Goal: Task Accomplishment & Management: Complete application form

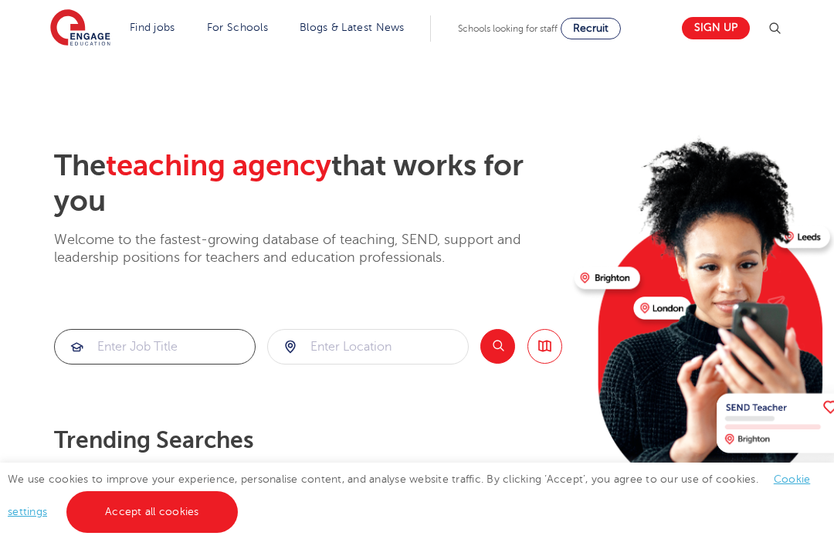
click at [163, 352] on input "search" at bounding box center [155, 347] width 200 height 34
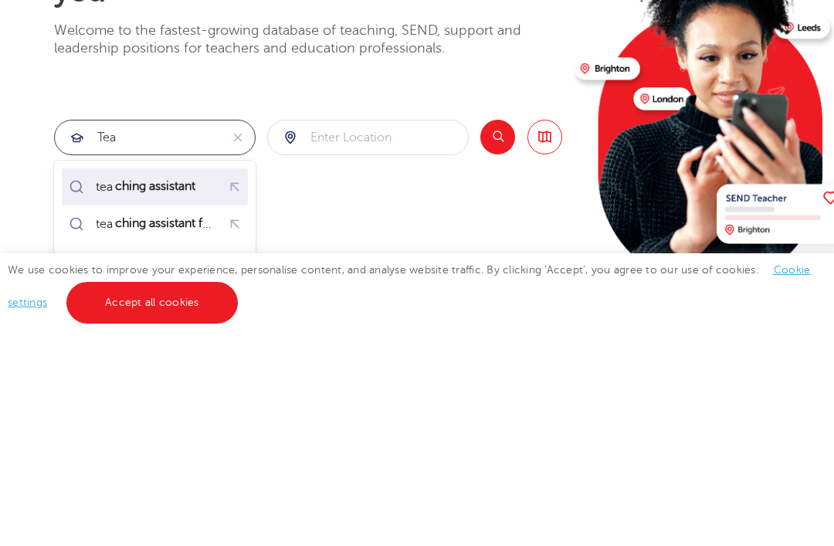
click at [178, 386] on mark "ching assistant" at bounding box center [155, 395] width 85 height 19
type input "teaching assistant"
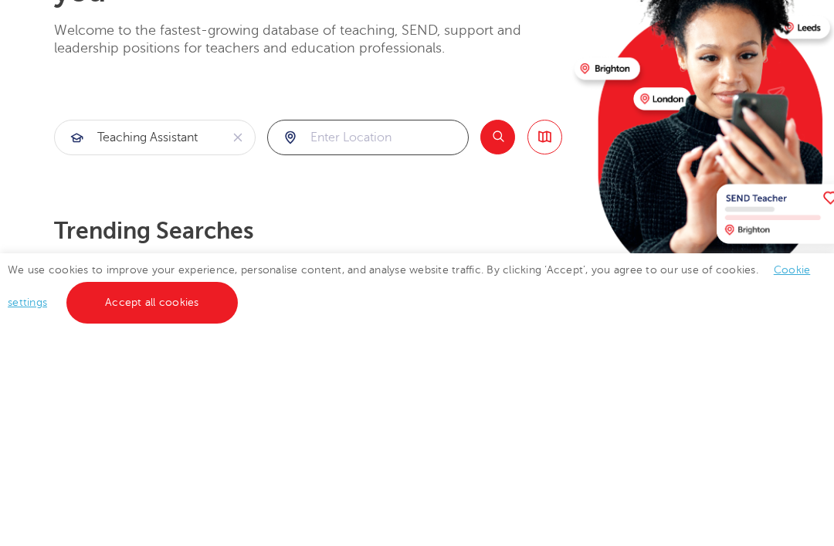
click at [361, 330] on input "search" at bounding box center [368, 347] width 200 height 34
type input "u"
type input "e"
click at [310, 415] on li "Ealing" at bounding box center [368, 433] width 187 height 37
click at [526, 329] on div "Search Browse all Jobs" at bounding box center [521, 347] width 82 height 36
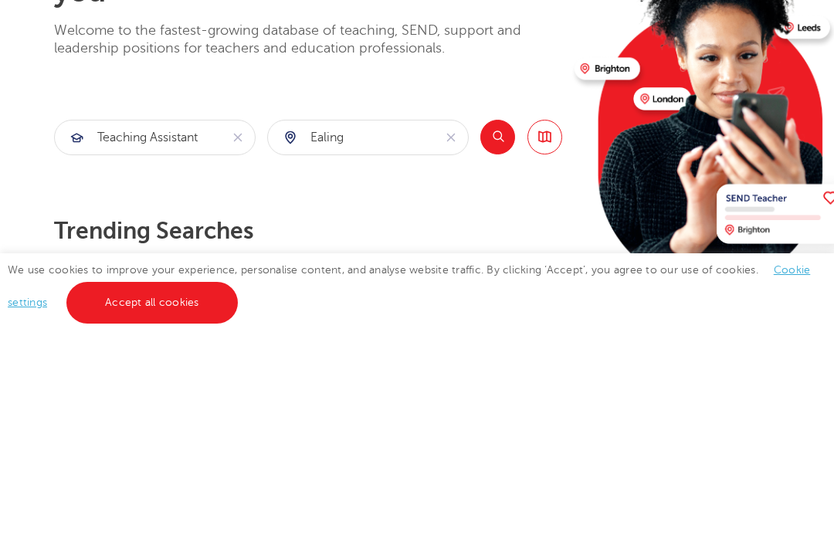
scroll to position [209, 0]
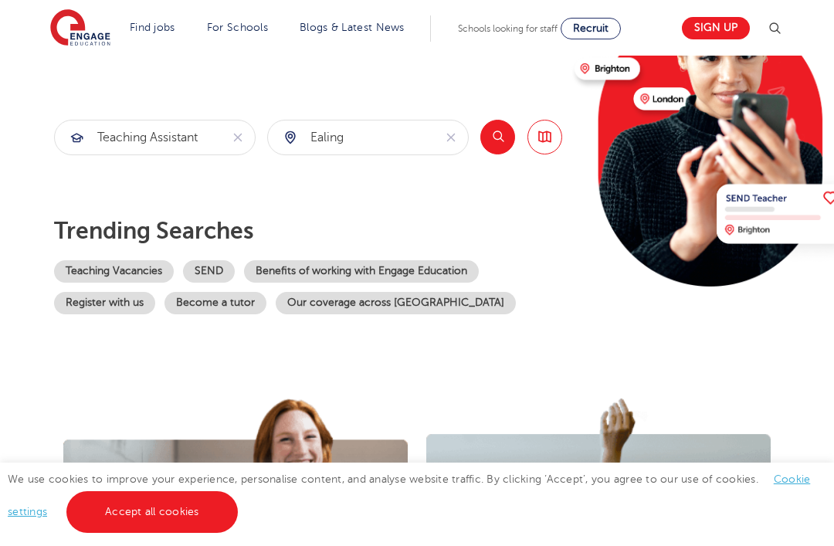
click at [500, 144] on button "Search" at bounding box center [497, 137] width 35 height 35
click at [214, 129] on input "teaching assistant" at bounding box center [137, 137] width 165 height 34
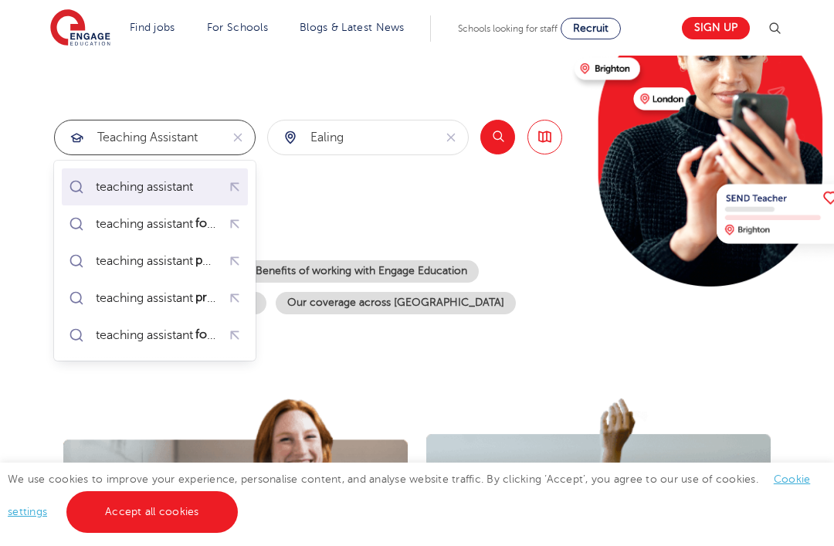
click at [191, 183] on div "teaching assistant" at bounding box center [144, 186] width 97 height 15
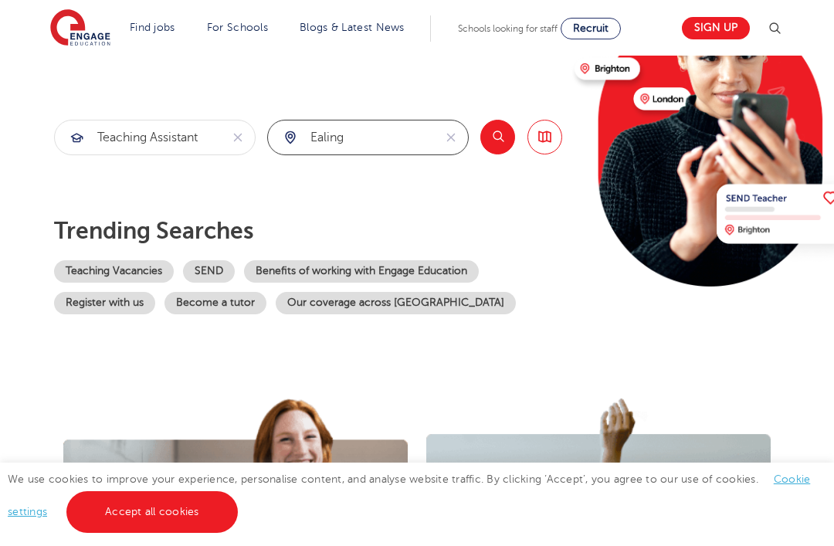
click at [368, 142] on input "Ealing" at bounding box center [350, 137] width 165 height 34
type input "E"
type input "w"
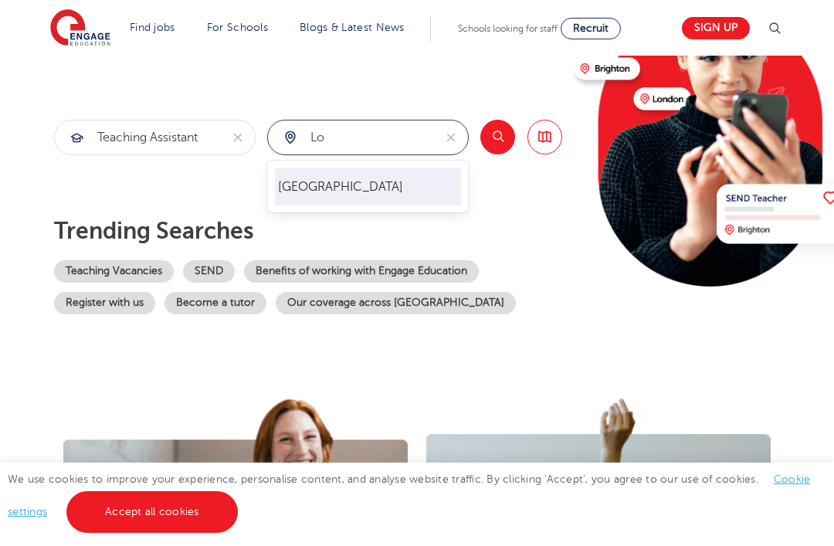
click at [395, 182] on li "[GEOGRAPHIC_DATA]" at bounding box center [368, 186] width 187 height 37
type input "[GEOGRAPHIC_DATA]"
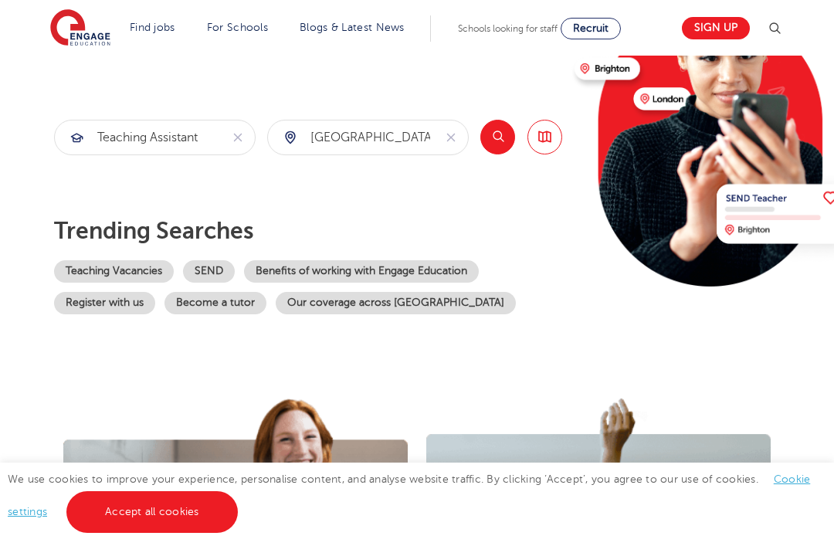
click at [500, 144] on button "Search" at bounding box center [497, 137] width 35 height 35
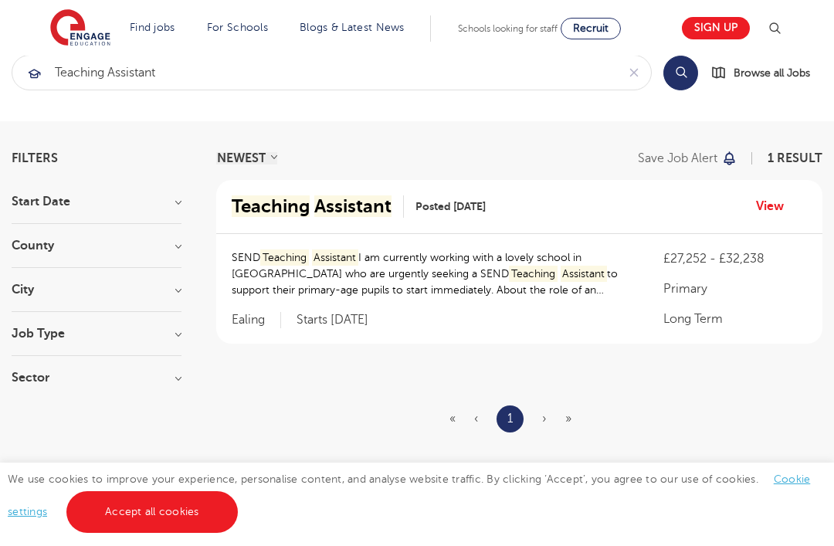
scroll to position [22, 0]
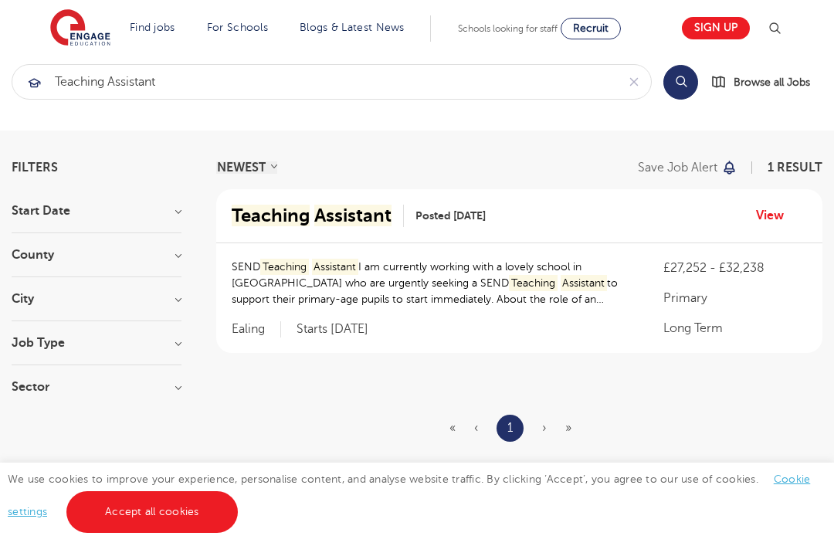
click at [547, 435] on ul "« ‹ 1 › »" at bounding box center [519, 428] width 141 height 27
click at [544, 426] on span "›" at bounding box center [544, 428] width 5 height 14
click at [541, 429] on ul "« ‹ 1 › »" at bounding box center [519, 428] width 141 height 27
click at [567, 426] on span "»" at bounding box center [568, 428] width 6 height 14
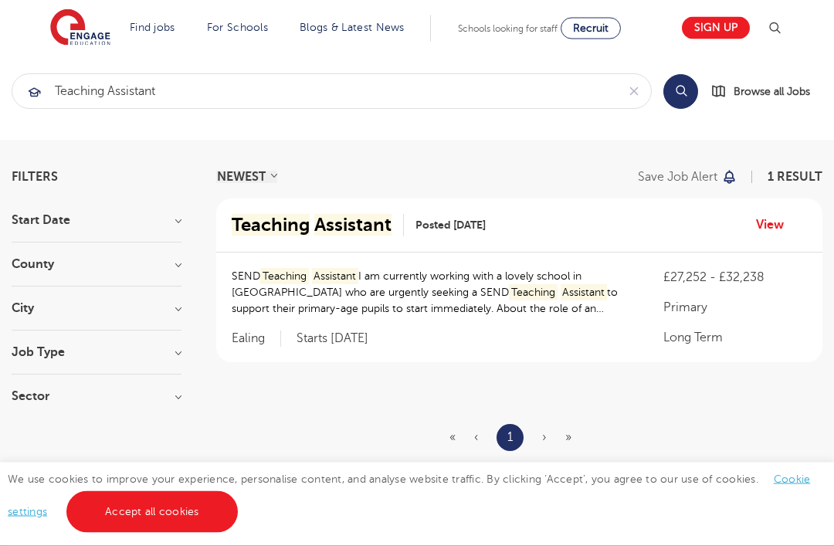
scroll to position [0, 0]
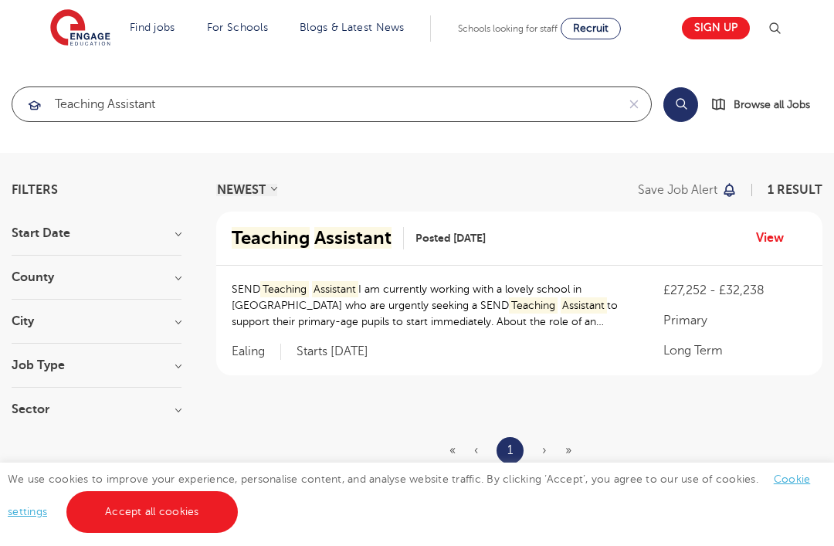
click at [493, 105] on input "teaching assistant" at bounding box center [314, 104] width 604 height 34
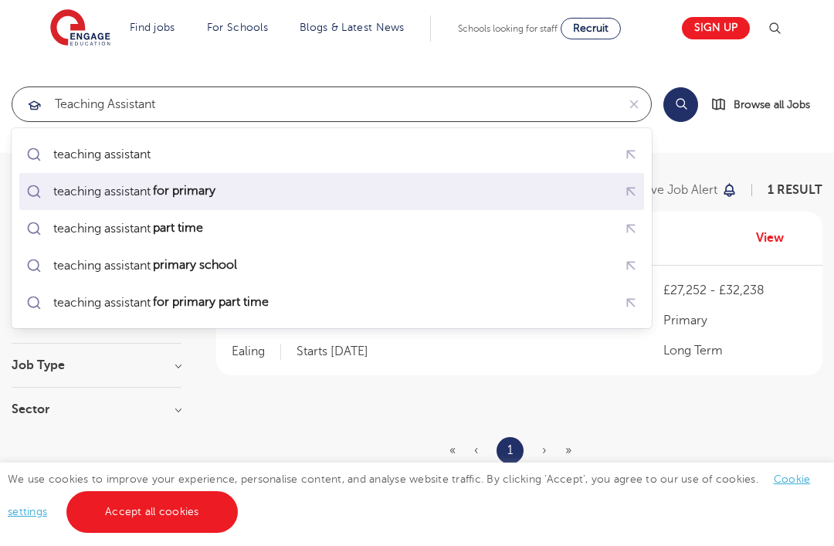
click at [401, 192] on div "teaching assistant for primary" at bounding box center [331, 191] width 618 height 27
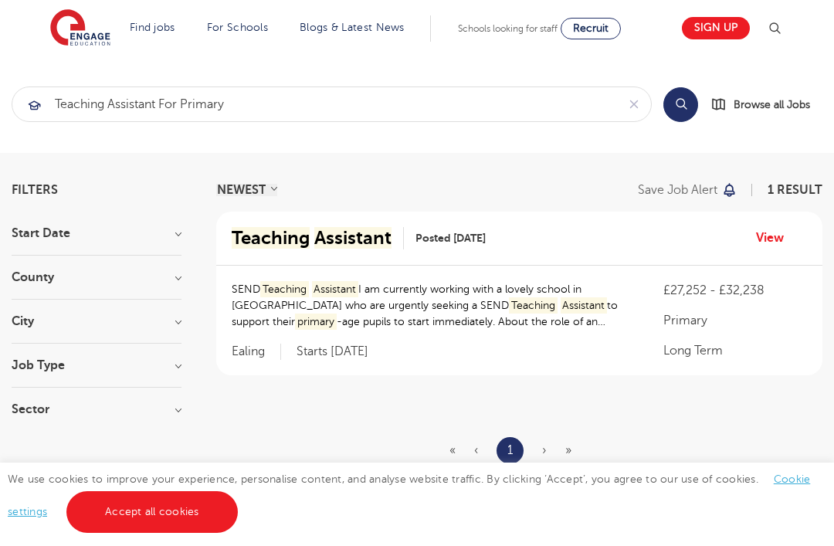
click at [692, 108] on button "Search" at bounding box center [680, 104] width 35 height 35
click at [686, 104] on button "Search" at bounding box center [680, 104] width 35 height 35
click at [172, 517] on link "Accept all cookies" at bounding box center [151, 512] width 171 height 42
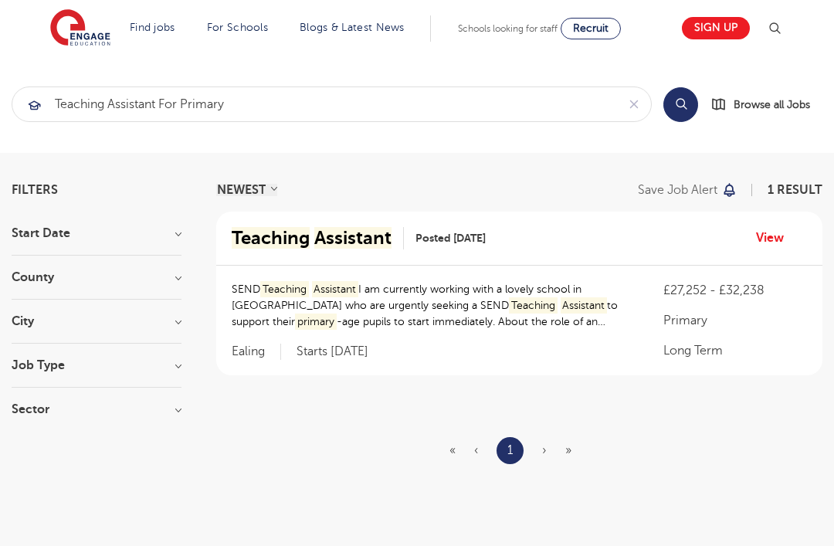
click at [696, 95] on button "Search" at bounding box center [680, 104] width 35 height 35
click at [688, 103] on button "Search" at bounding box center [680, 104] width 35 height 35
click at [426, 93] on input "teaching assistant for primary" at bounding box center [314, 104] width 604 height 34
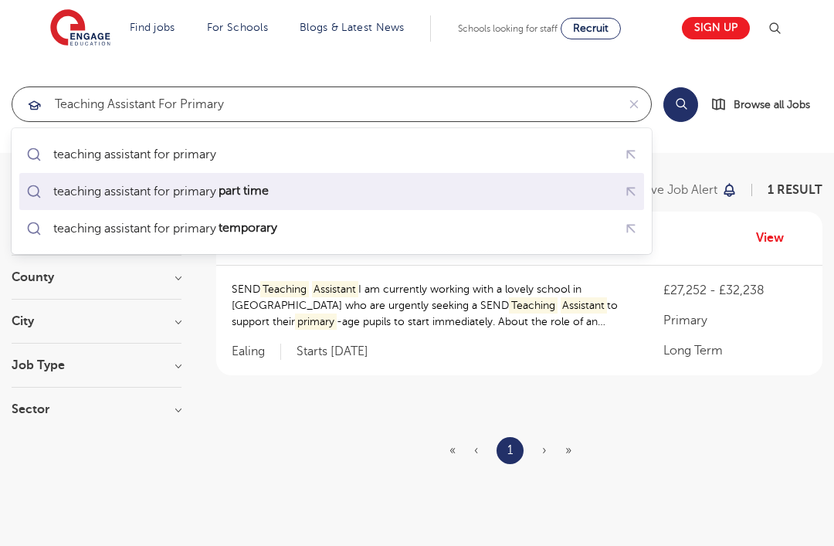
click at [365, 183] on div "teaching assistant for primary part time" at bounding box center [331, 191] width 618 height 27
type input "teaching assistant for primary part time"
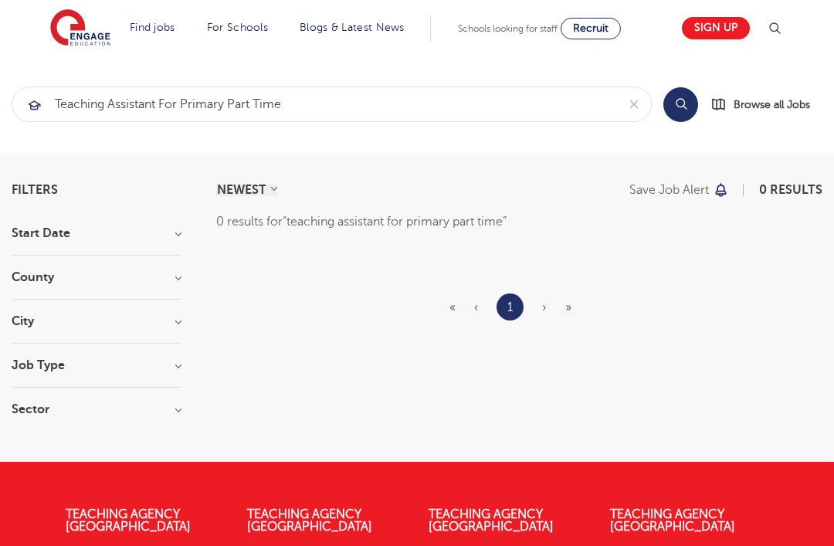
click at [677, 108] on button "Search" at bounding box center [680, 104] width 35 height 35
click at [680, 119] on button "Search" at bounding box center [680, 104] width 35 height 35
click at [561, 317] on ul "« ‹ 1 › »" at bounding box center [519, 306] width 141 height 27
click at [571, 300] on span "»" at bounding box center [568, 307] width 6 height 14
click at [504, 317] on li "1" at bounding box center [510, 306] width 27 height 27
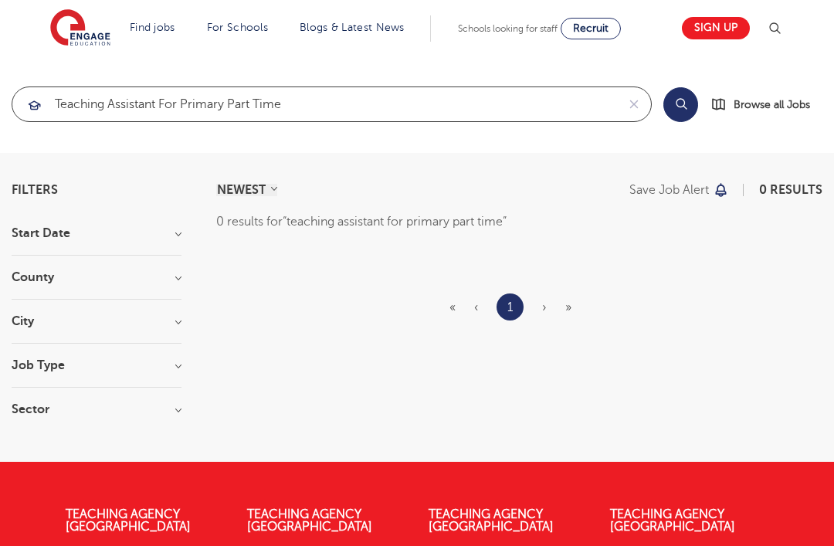
click at [504, 116] on input "teaching assistant for primary part time" at bounding box center [314, 104] width 604 height 34
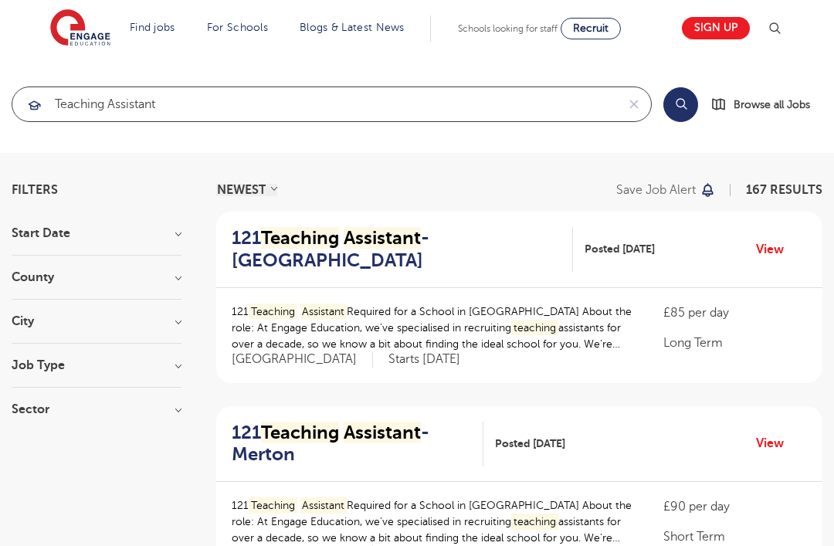
click at [491, 110] on input "teaching assistant" at bounding box center [314, 104] width 604 height 34
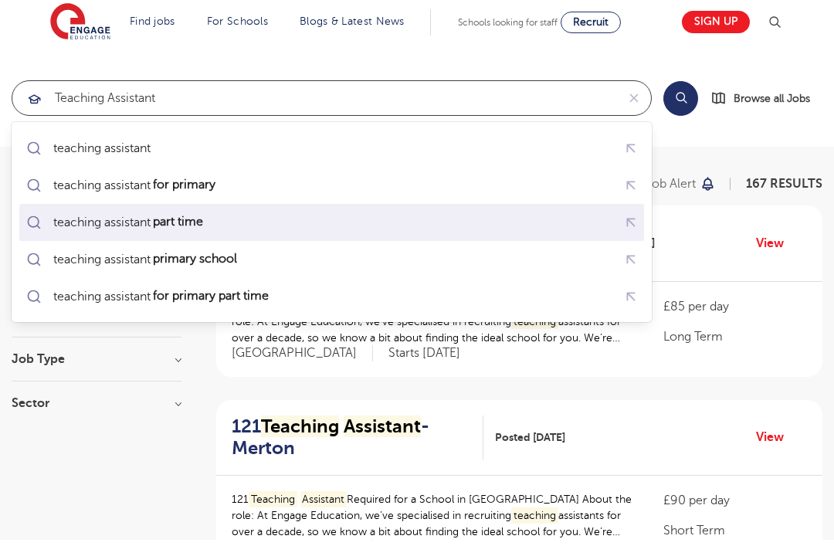
click at [315, 218] on div "teaching assistant part time" at bounding box center [331, 228] width 618 height 27
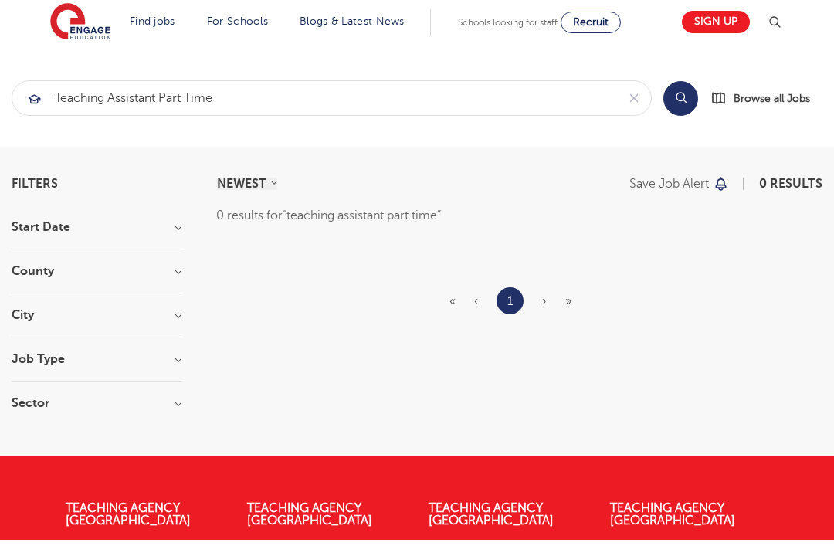
click at [668, 97] on button "Search" at bounding box center [680, 104] width 35 height 35
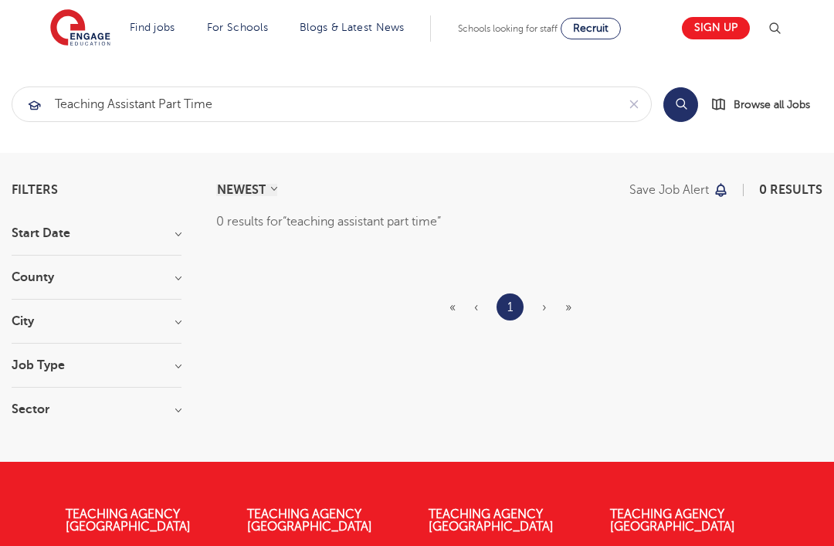
click at [674, 105] on button "Search" at bounding box center [680, 104] width 35 height 35
click at [561, 118] on input "teaching assistant part time" at bounding box center [314, 104] width 604 height 34
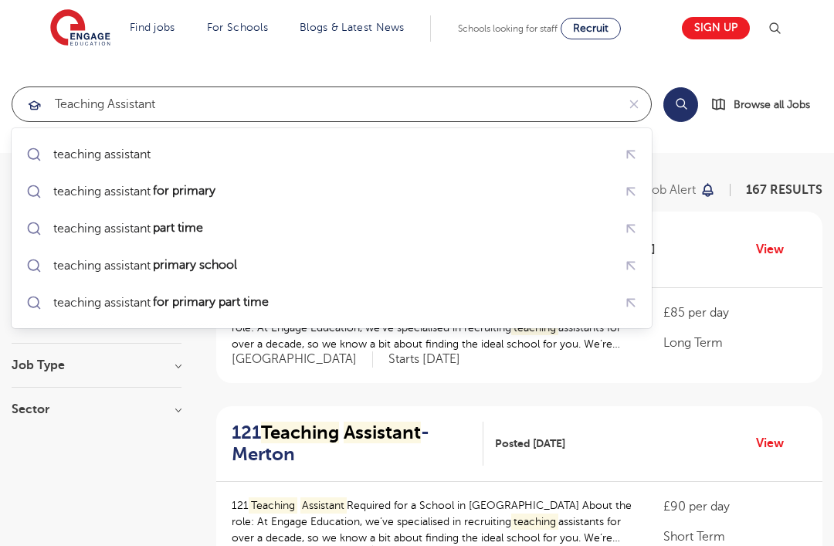
type input "teaching assistant"
click button "Submit" at bounding box center [0, 0] width 0 height 0
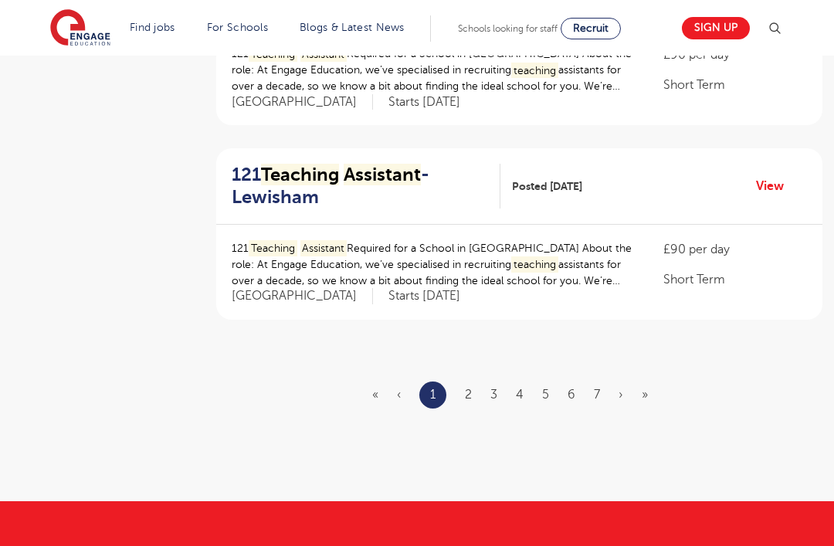
scroll to position [1811, 0]
click at [477, 382] on ul "« ‹ 1 2 3 4 5 6 7 › »" at bounding box center [519, 395] width 294 height 27
click at [466, 388] on link "2" at bounding box center [468, 395] width 7 height 14
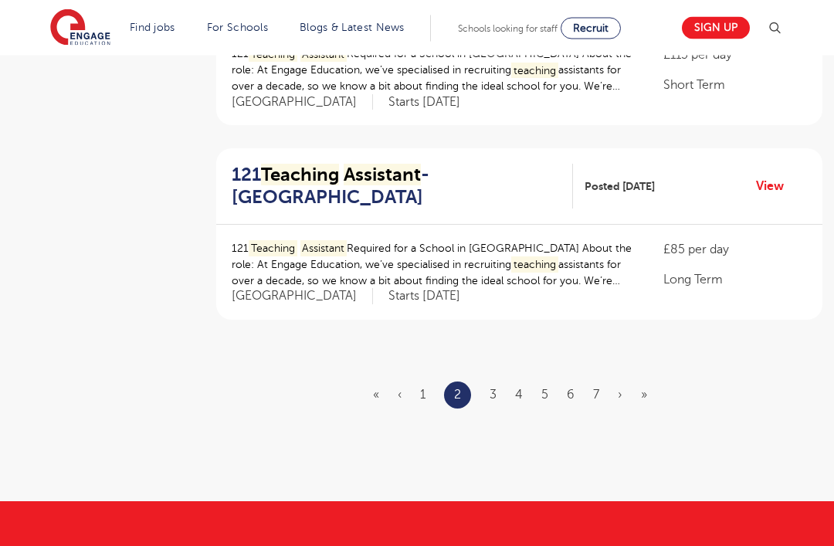
scroll to position [0, 0]
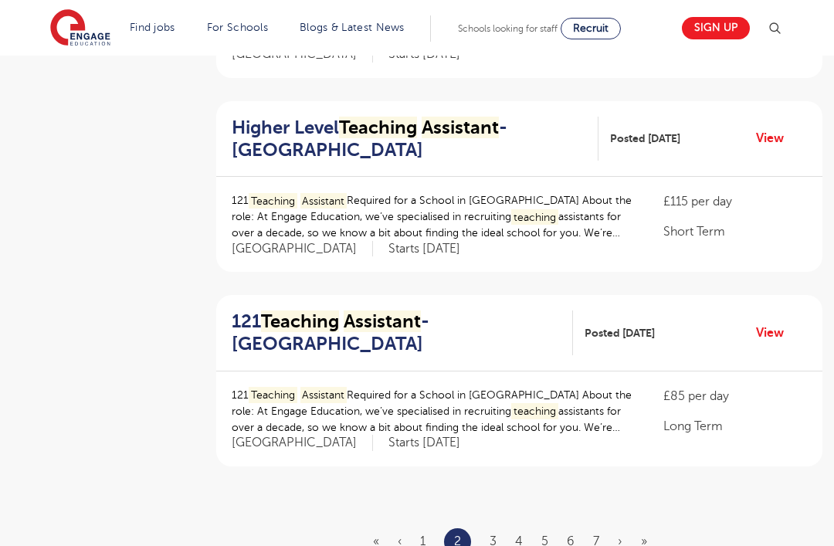
scroll to position [1786, 0]
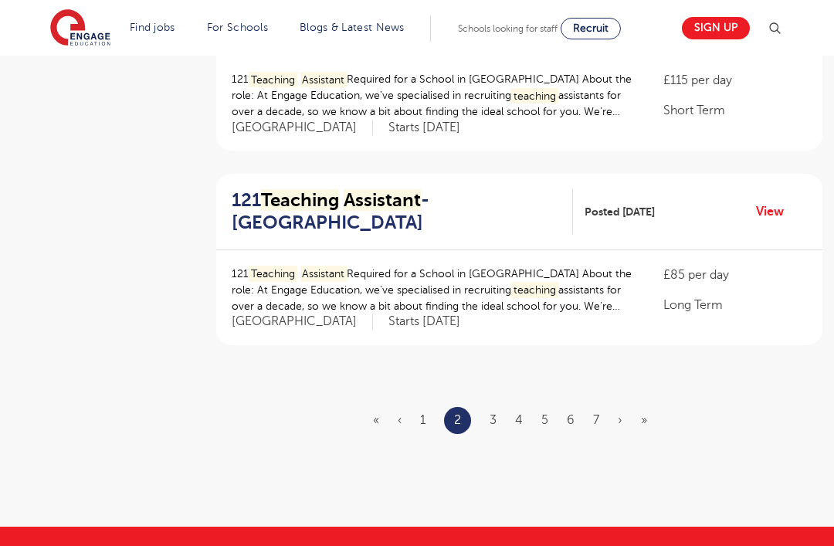
click at [490, 413] on link "3" at bounding box center [493, 420] width 7 height 14
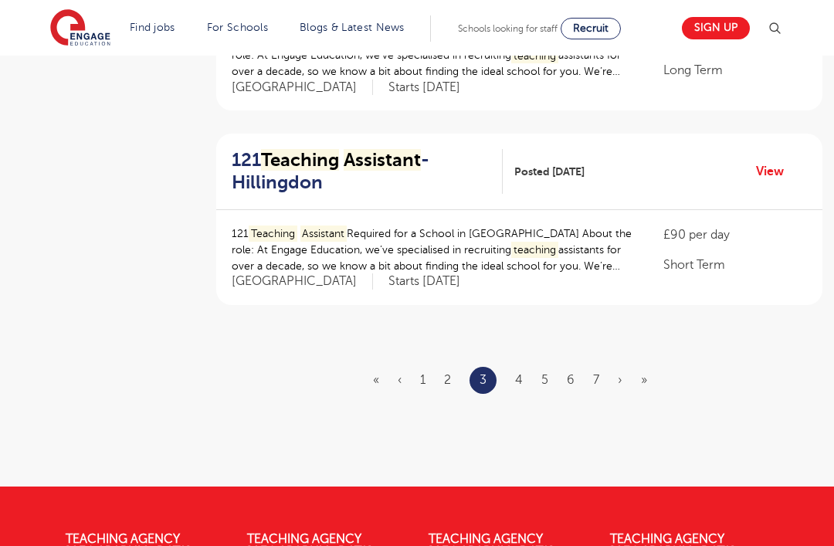
scroll to position [1820, 0]
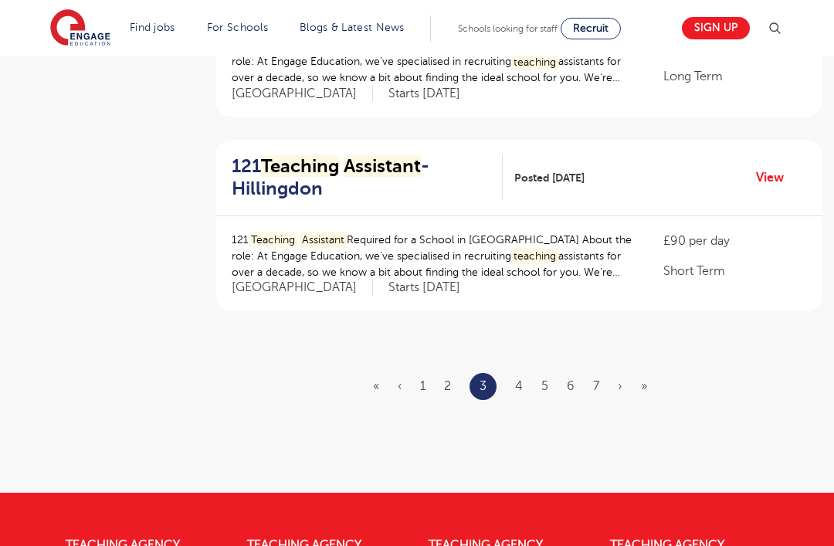
click at [689, 262] on p "Short Term" at bounding box center [735, 271] width 144 height 19
click at [650, 252] on div "121 Teaching Assistant Required for a School in Hillingdon About the role: At E…" at bounding box center [519, 263] width 606 height 95
click at [771, 168] on link "View" at bounding box center [775, 178] width 39 height 20
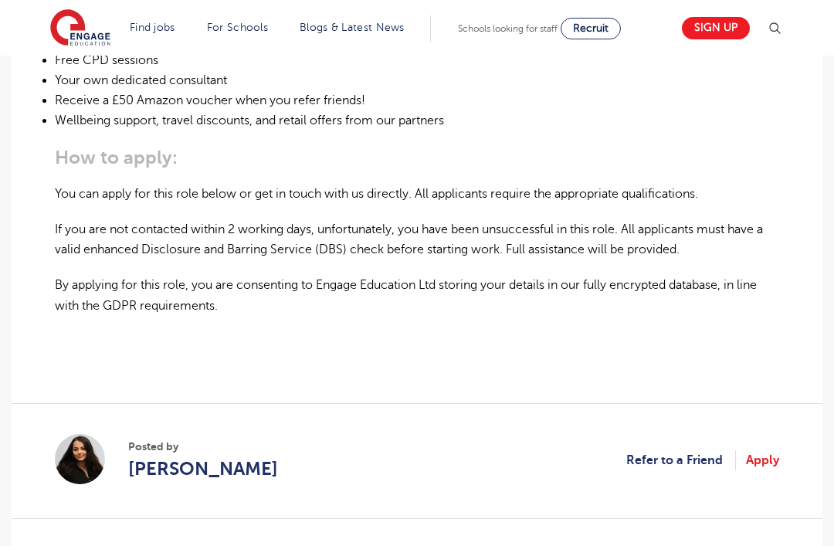
scroll to position [1118, 0]
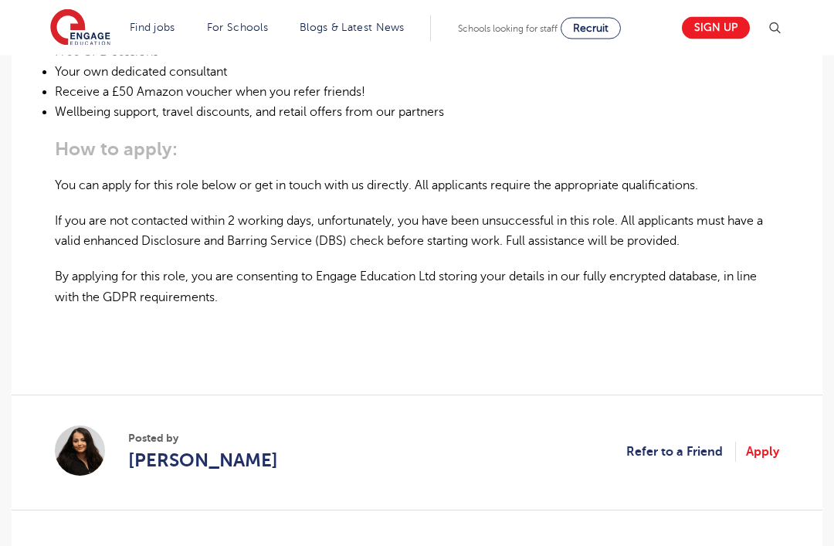
click at [763, 443] on link "Apply" at bounding box center [762, 453] width 33 height 20
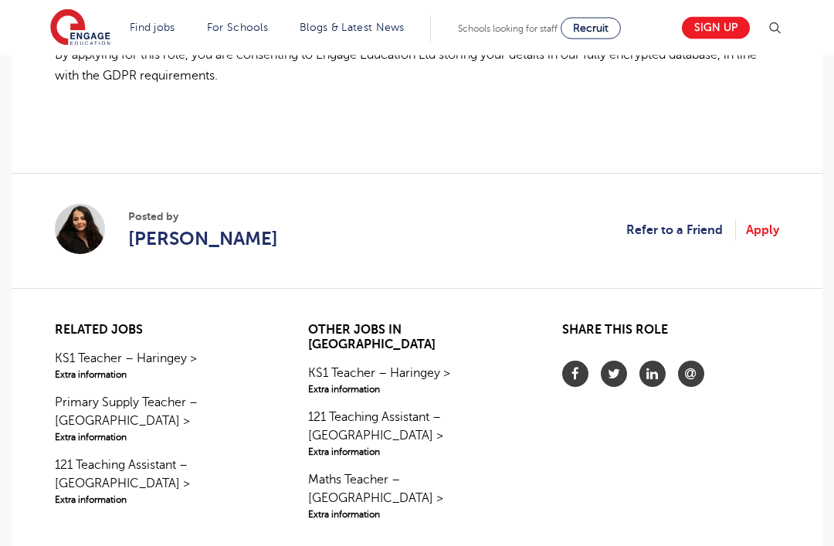
scroll to position [1326, 0]
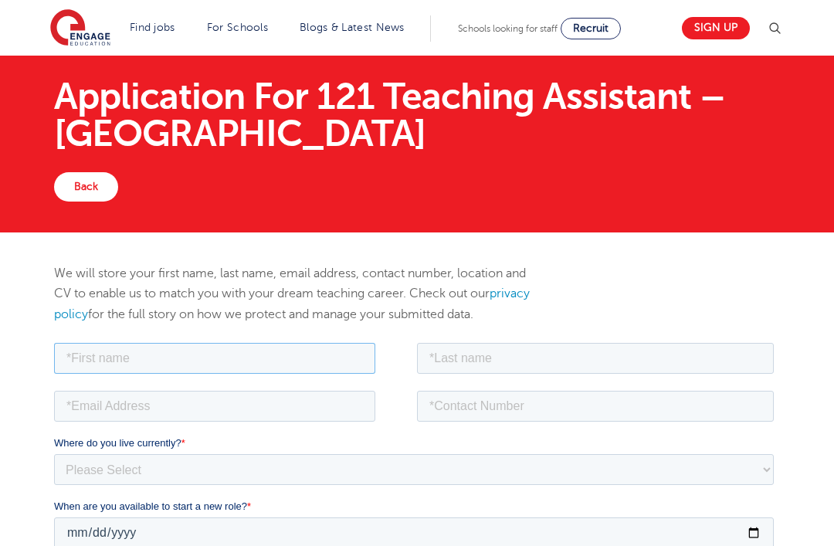
click at [299, 371] on input "text" at bounding box center [214, 357] width 321 height 31
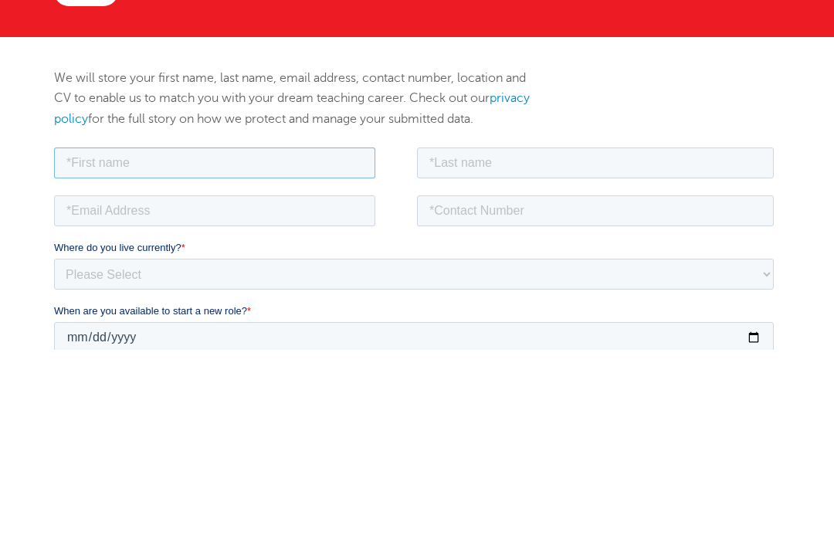
type input "R"
type input "Rimsha"
type input "[PERSON_NAME]"
click at [310, 221] on input "email" at bounding box center [214, 210] width 321 height 31
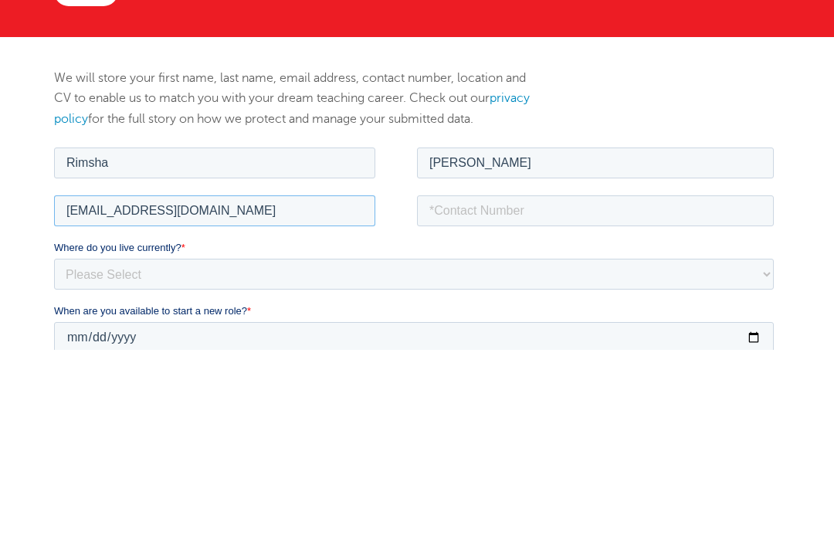
type input "[EMAIL_ADDRESS][DOMAIN_NAME]"
click at [584, 213] on input "tel" at bounding box center [595, 210] width 357 height 31
type input "0782860"
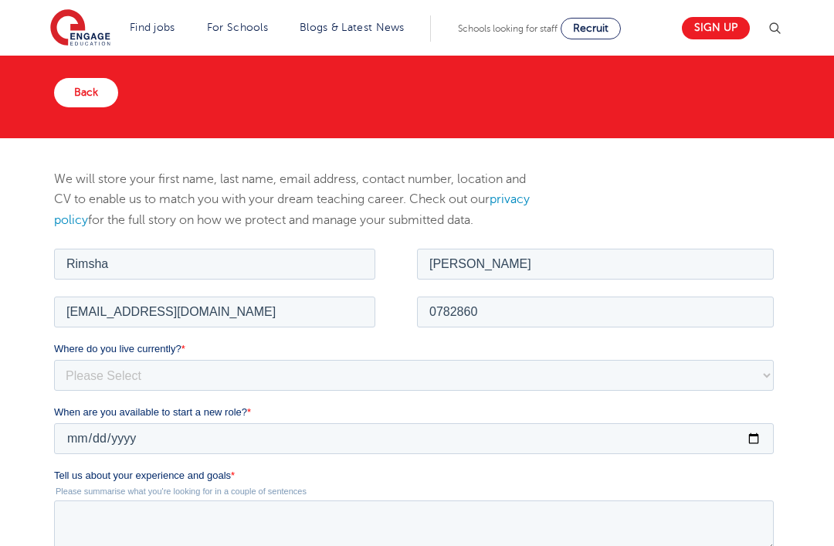
scroll to position [93, 0]
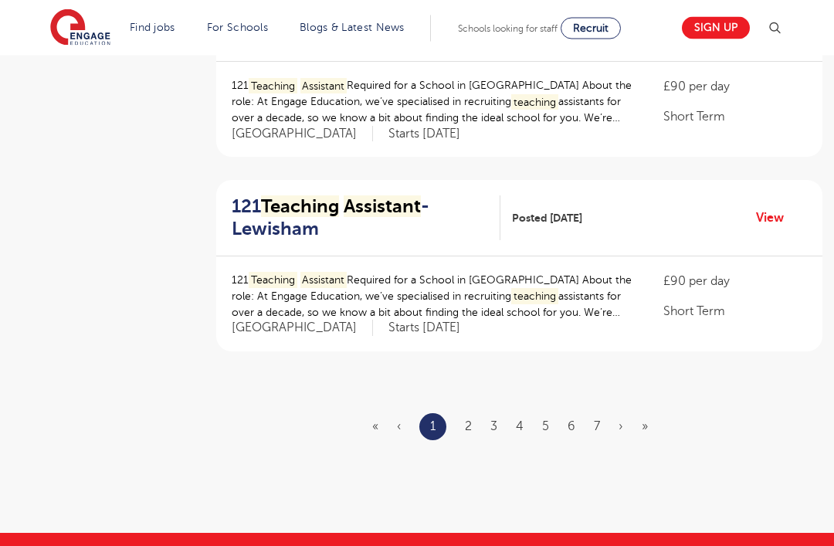
scroll to position [1780, 0]
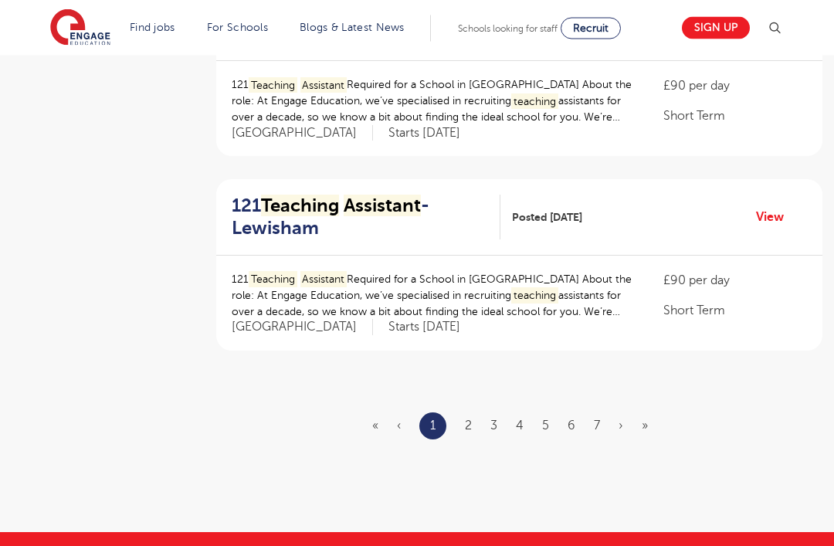
click at [467, 419] on link "2" at bounding box center [468, 426] width 7 height 14
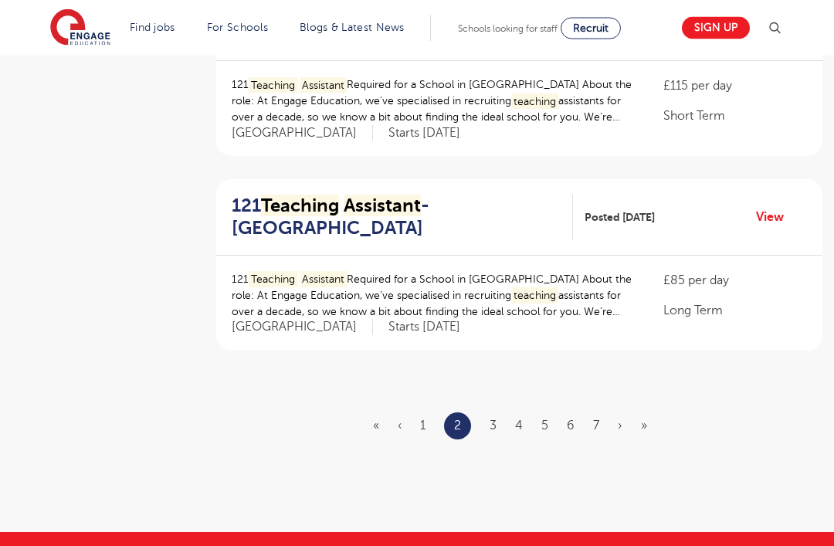
scroll to position [0, 0]
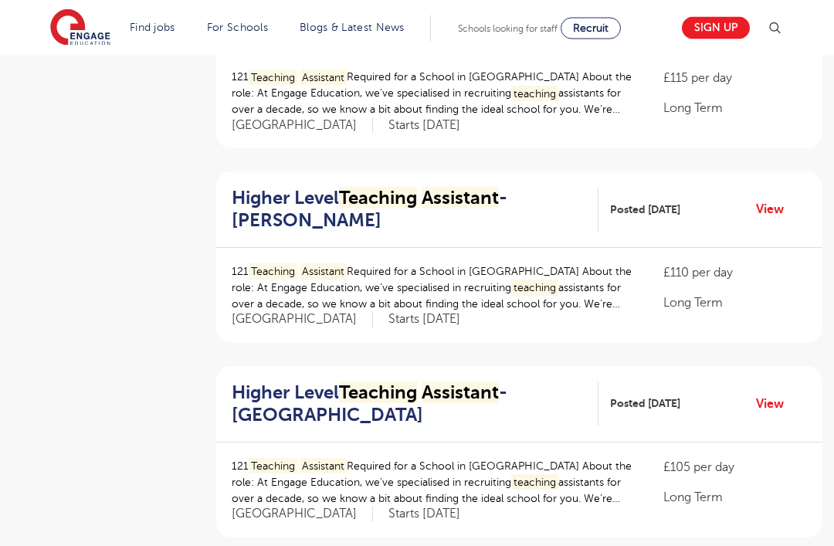
scroll to position [817, 0]
